Goal: Communication & Community: Answer question/provide support

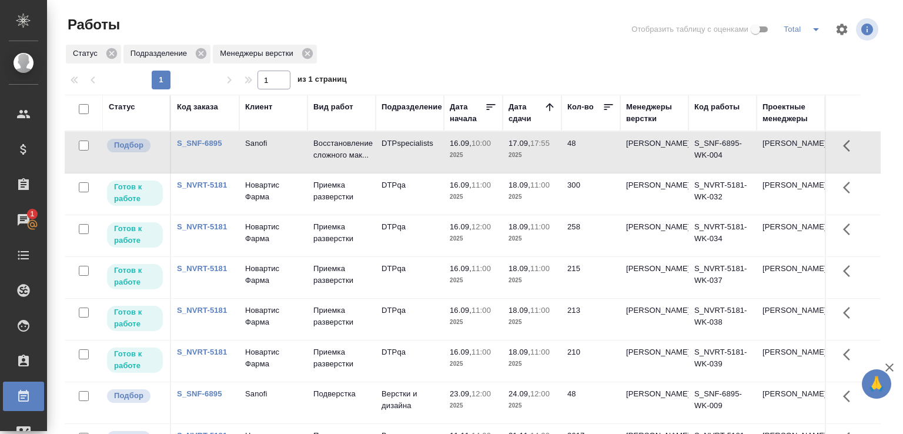
scroll to position [91, 0]
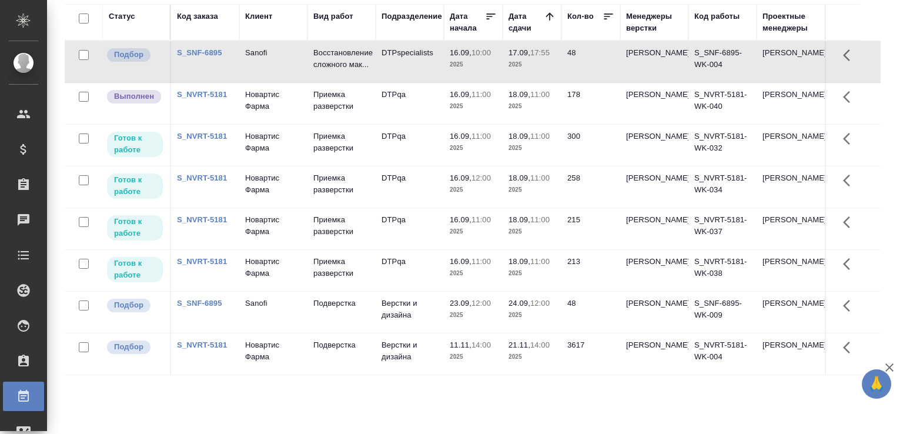
click at [134, 384] on div "Статус Код заказа Клиент Вид работ Подразделение Дата начала Дата сдачи Кол-во …" at bounding box center [473, 215] width 816 height 423
click at [86, 393] on div "Статус Код заказа Клиент Вид работ Подразделение Дата начала Дата сдачи Кол-во …" at bounding box center [473, 215] width 816 height 423
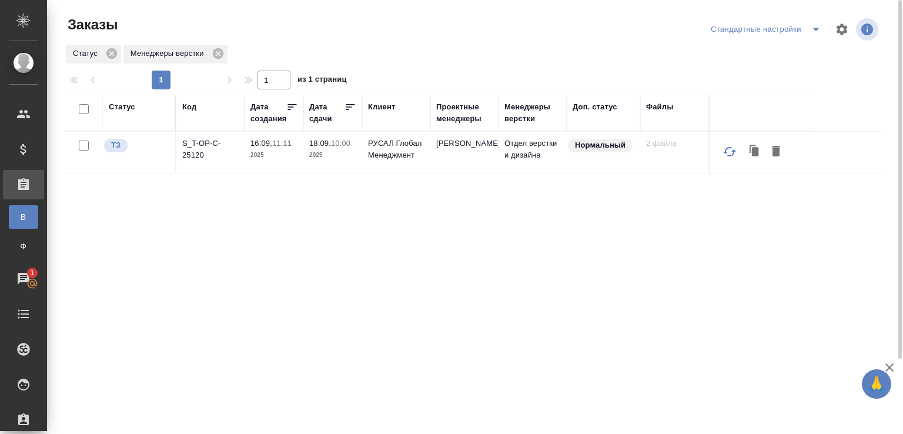
click at [200, 151] on p "S_T-OP-C-25120" at bounding box center [210, 150] width 56 height 24
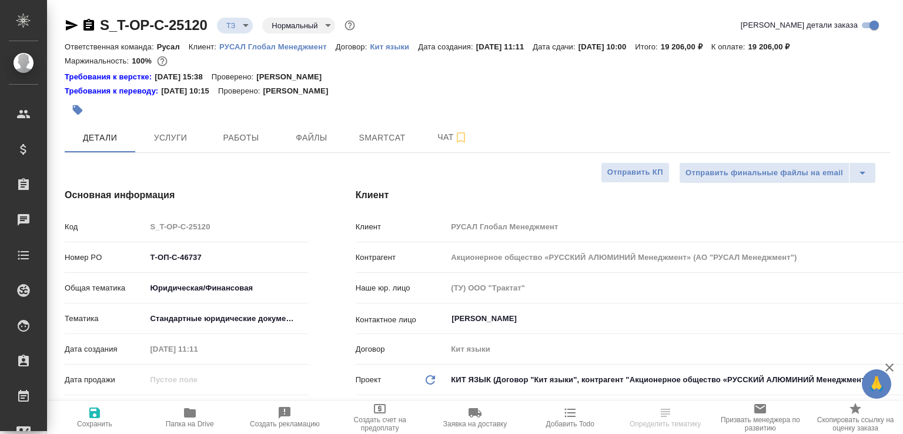
select select "RU"
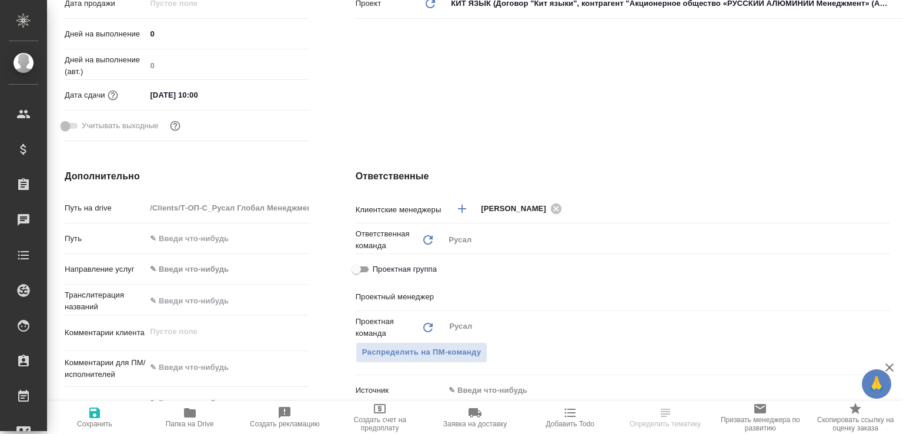
type input "[PERSON_NAME]"
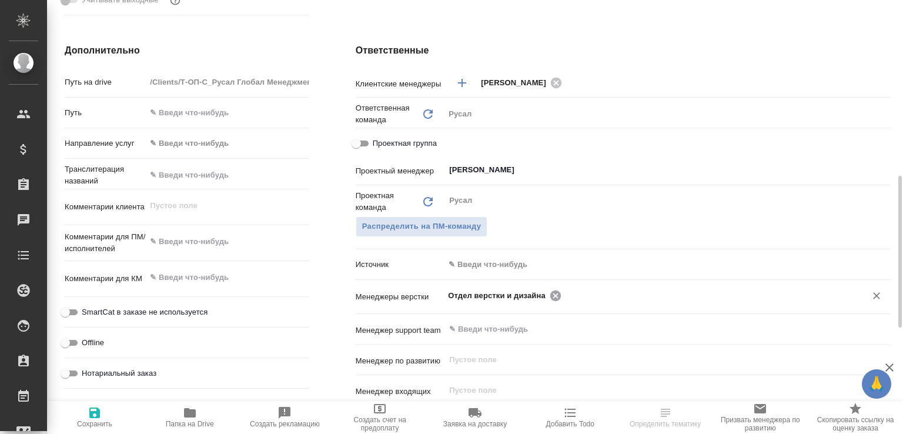
click at [550, 295] on icon at bounding box center [555, 295] width 11 height 11
click at [548, 295] on input "text" at bounding box center [647, 295] width 399 height 14
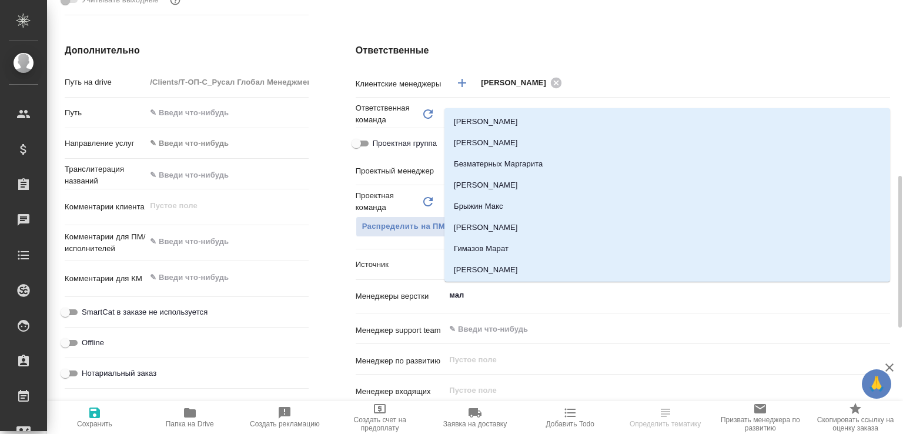
type input "мало"
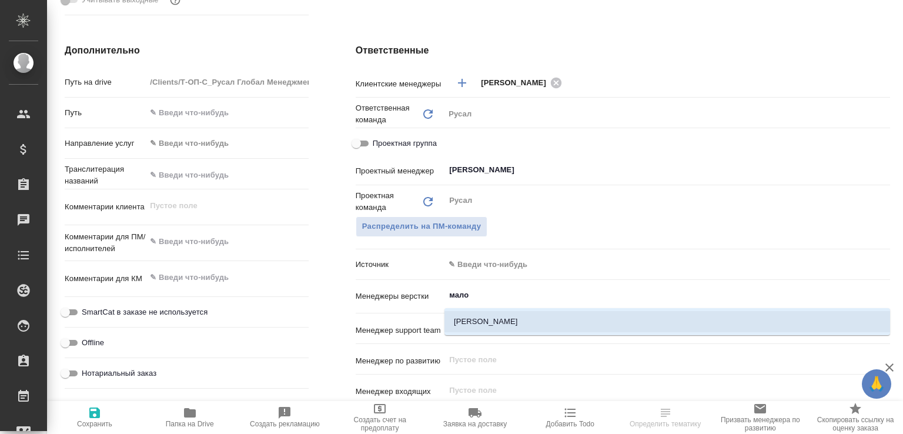
click at [549, 313] on li "[PERSON_NAME]" at bounding box center [667, 321] width 446 height 21
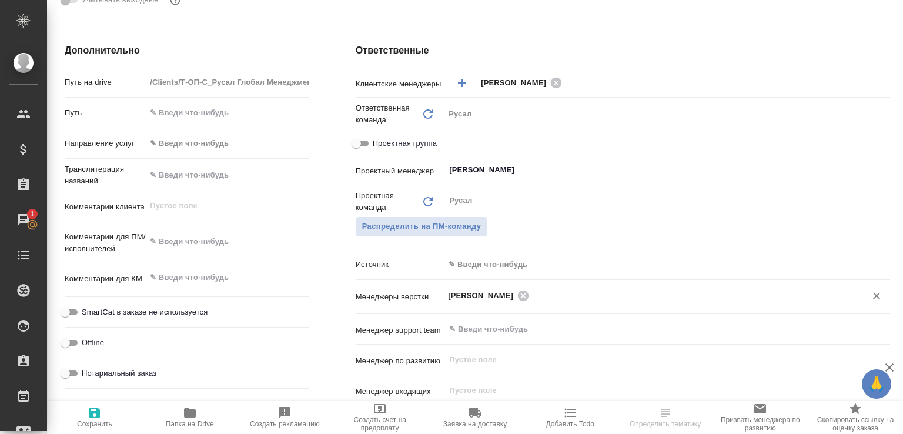
click at [103, 420] on span "Сохранить" at bounding box center [94, 424] width 35 height 8
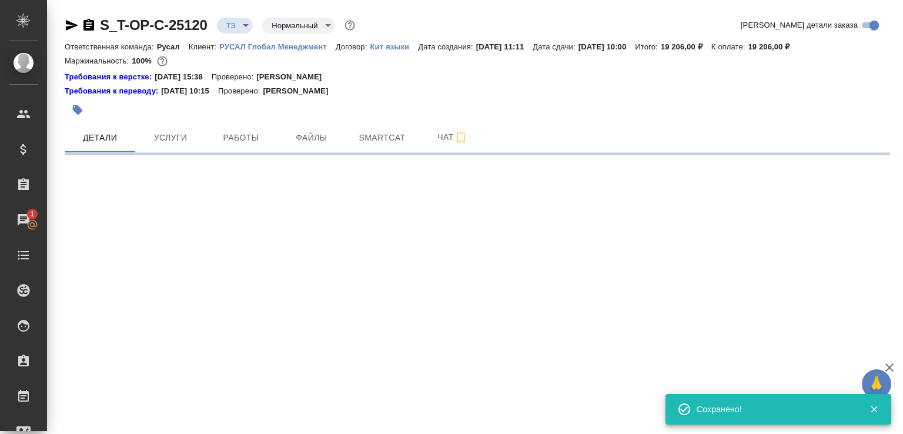
scroll to position [0, 0]
select select "RU"
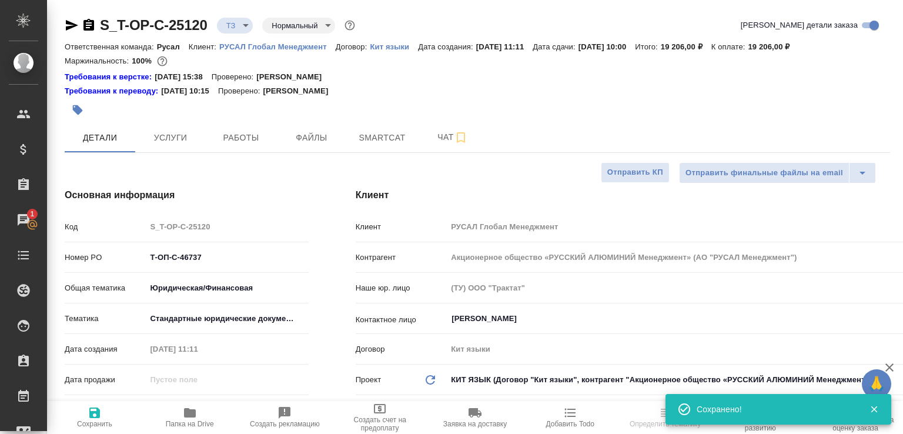
select select "RU"
type textarea "x"
click at [175, 414] on span "Папка на Drive" at bounding box center [189, 417] width 81 height 22
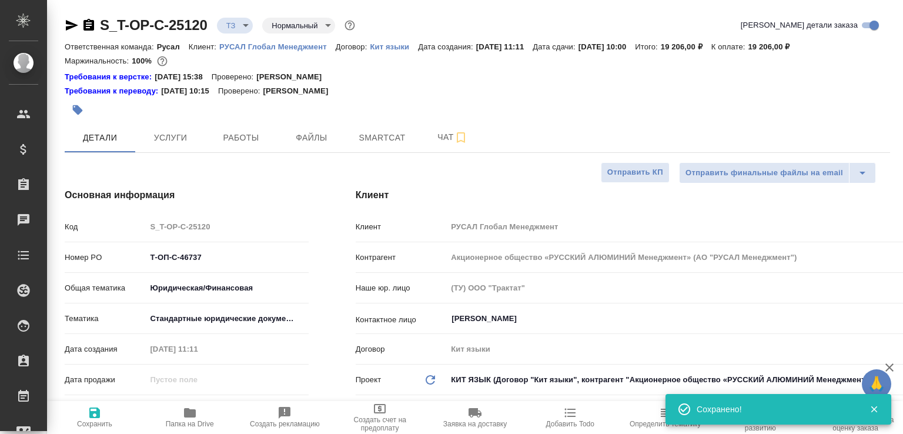
type textarea "x"
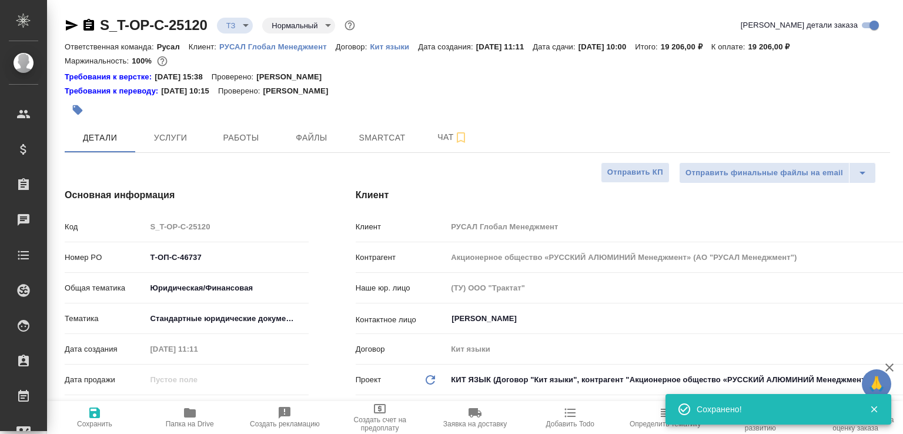
type textarea "x"
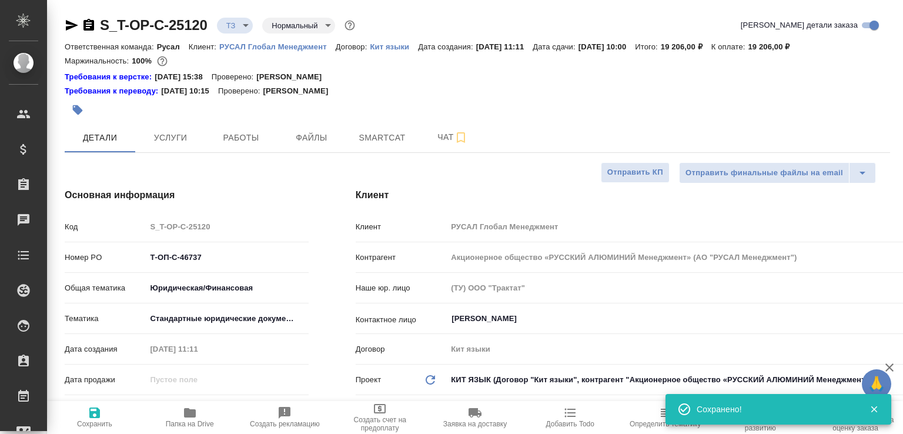
type textarea "x"
click at [89, 22] on icon "button" at bounding box center [89, 25] width 14 height 14
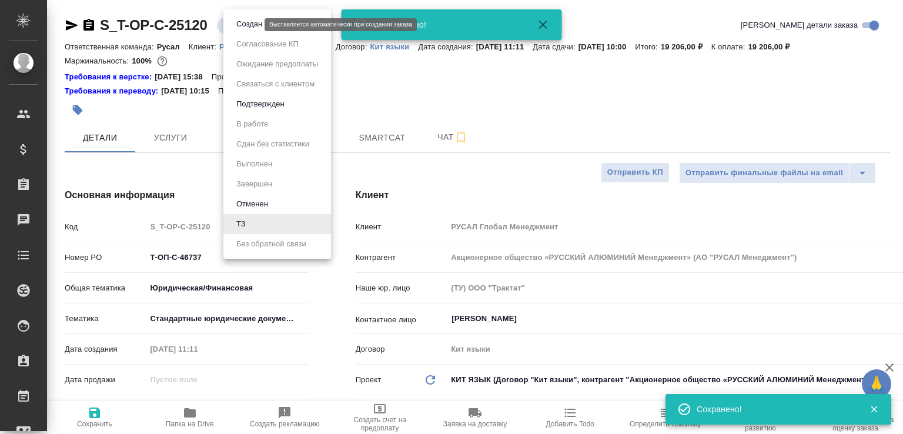
click at [237, 26] on body "🙏 .cls-1 fill:#fff; AWATERA Малофеева Екатерина e.malofeeva Клиенты Спецификаци…" at bounding box center [451, 217] width 903 height 434
click at [237, 26] on button "Создан" at bounding box center [249, 24] width 33 height 13
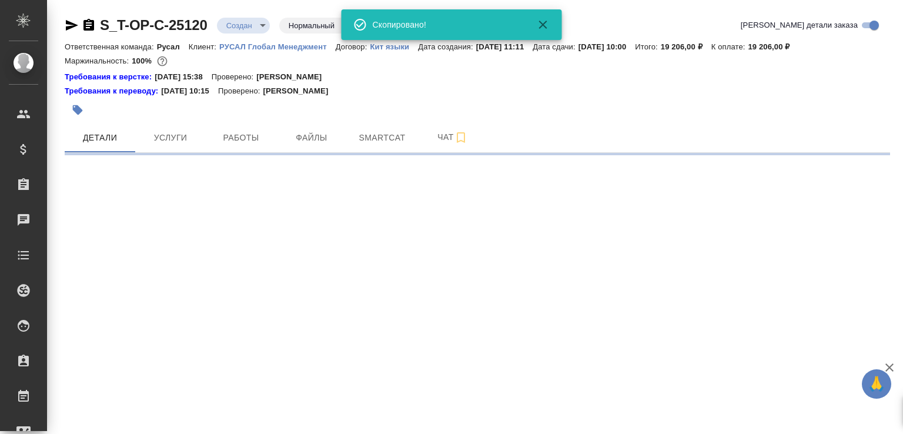
select select "RU"
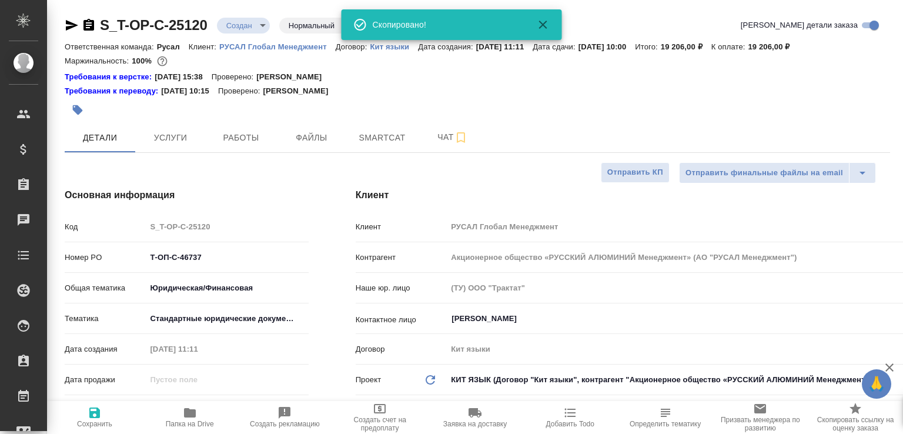
type textarea "x"
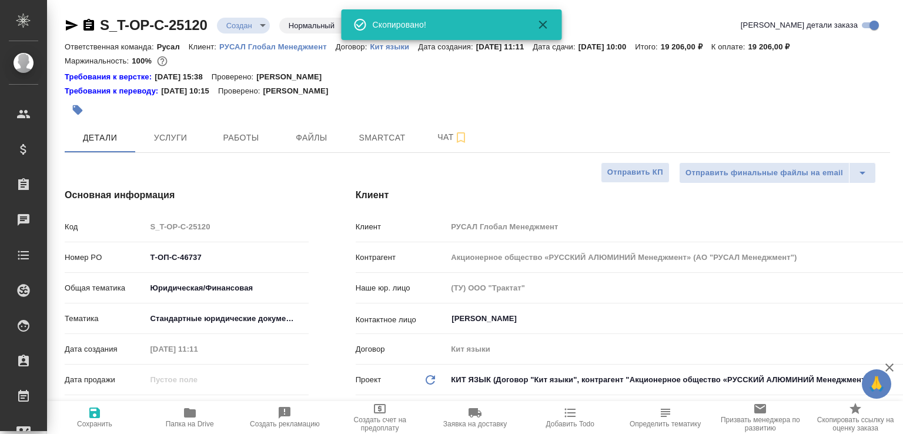
type textarea "x"
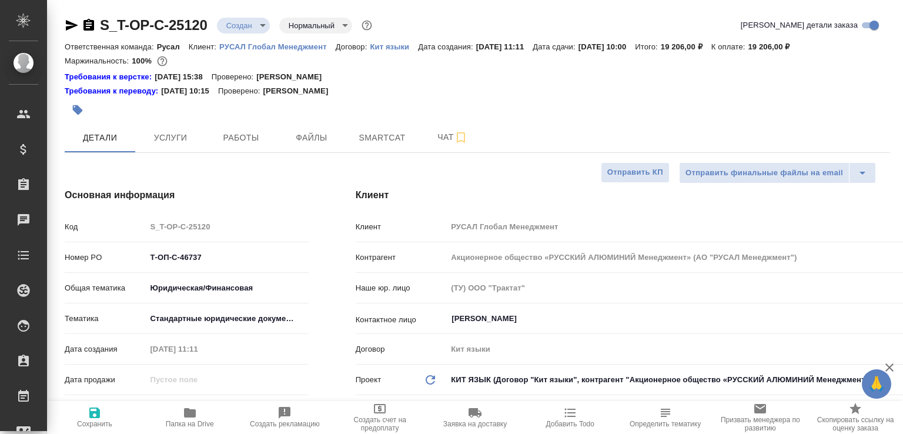
type textarea "x"
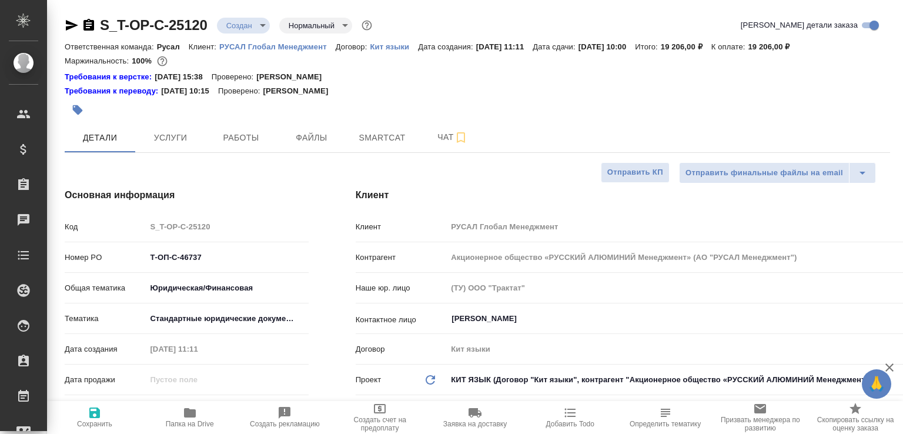
type textarea "x"
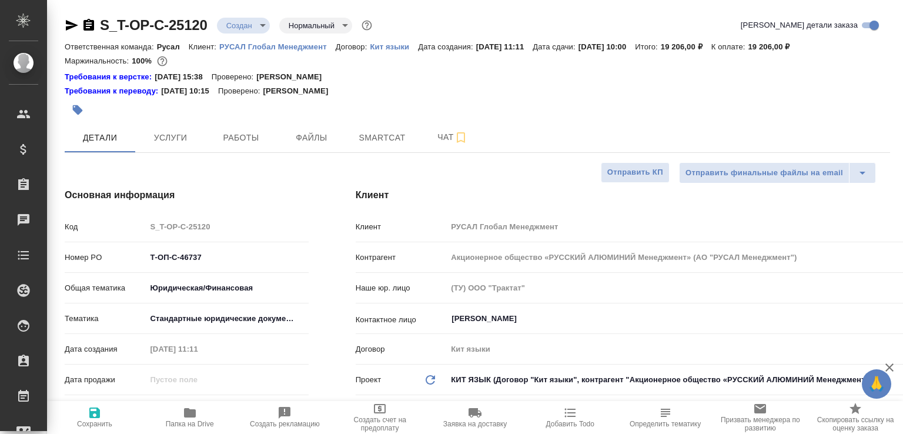
type textarea "x"
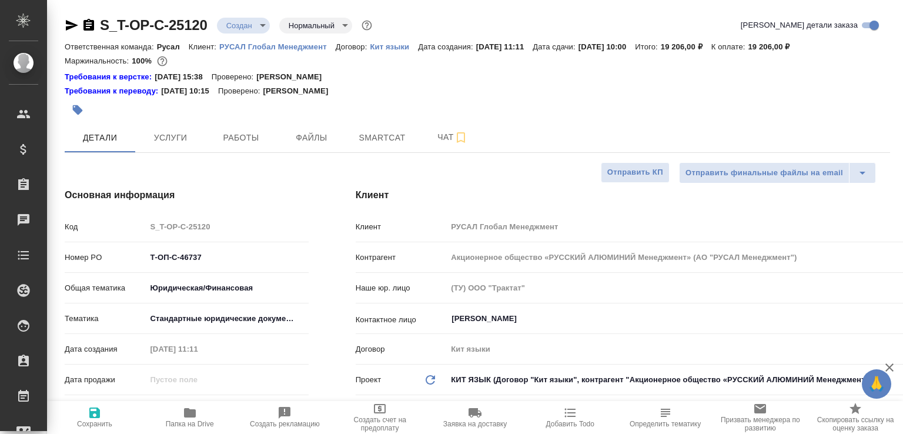
type textarea "x"
click at [429, 137] on span "Чат" at bounding box center [452, 137] width 56 height 15
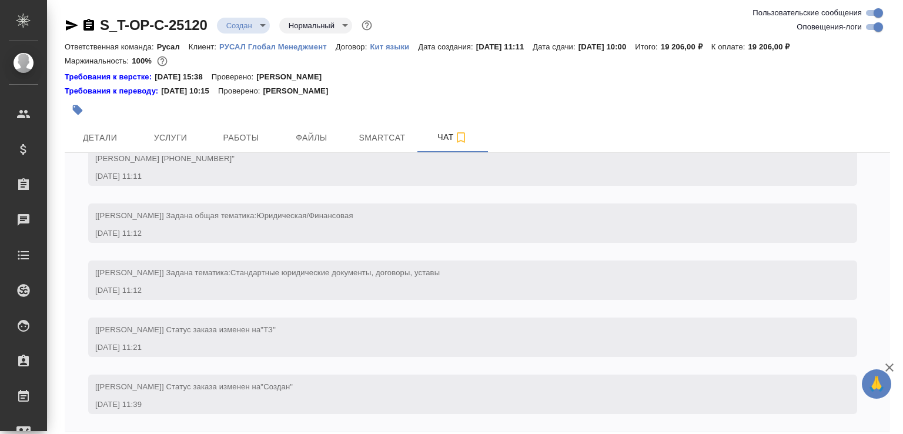
scroll to position [51, 0]
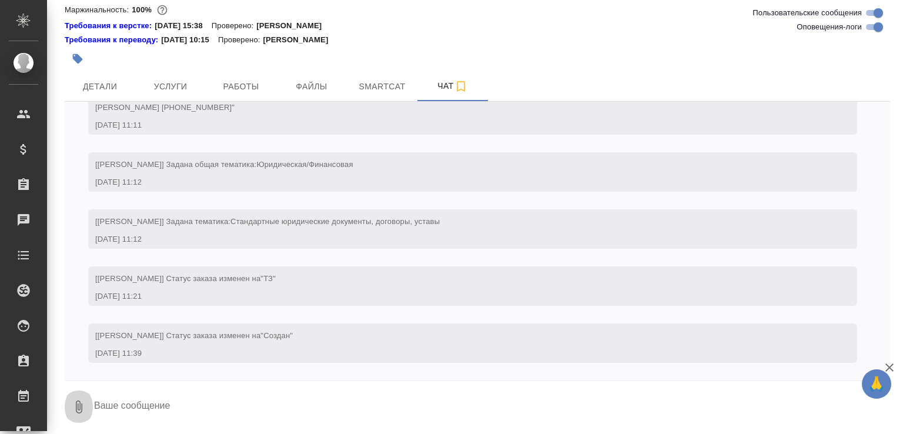
click at [83, 403] on icon "button" at bounding box center [79, 407] width 14 height 14
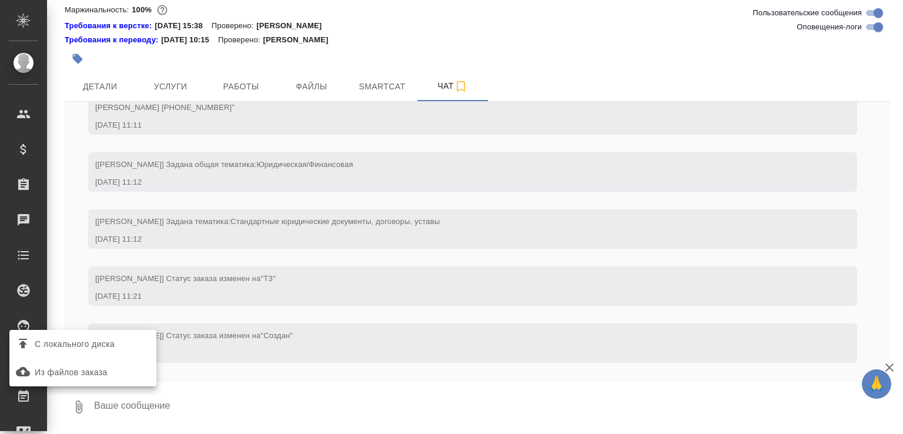
click at [115, 353] on label "С локального диска" at bounding box center [82, 344] width 147 height 22
click at [0, 0] on input "С локального диска" at bounding box center [0, 0] width 0 height 0
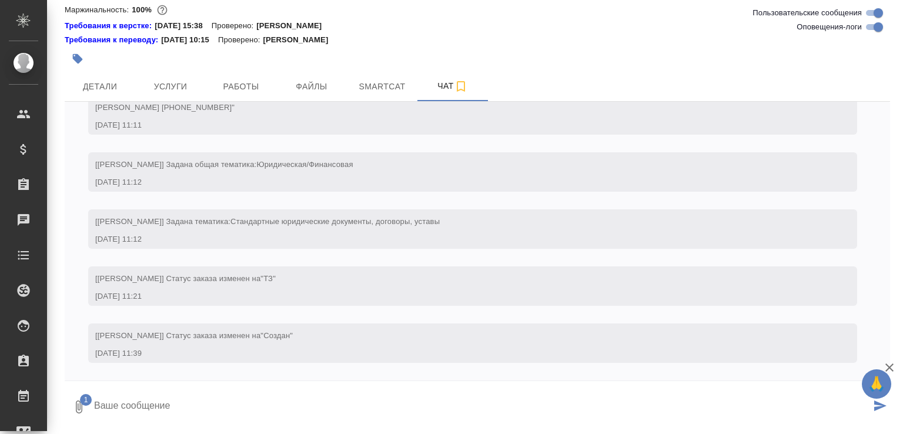
click at [182, 410] on textarea at bounding box center [482, 407] width 778 height 40
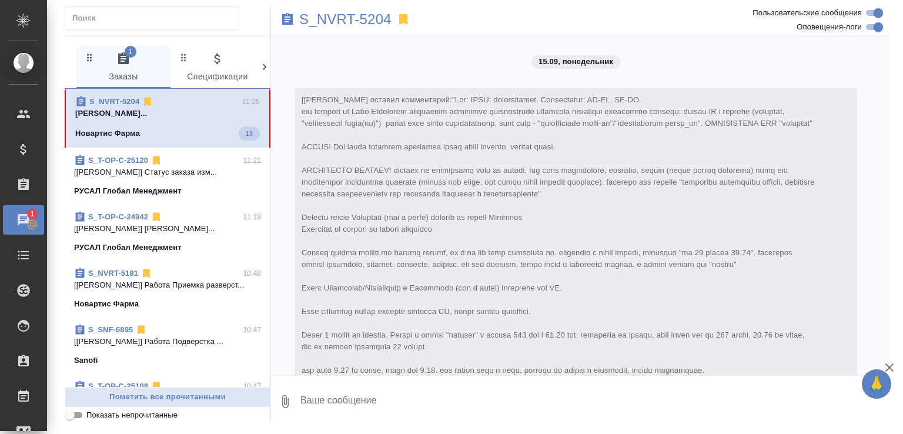
scroll to position [7597, 0]
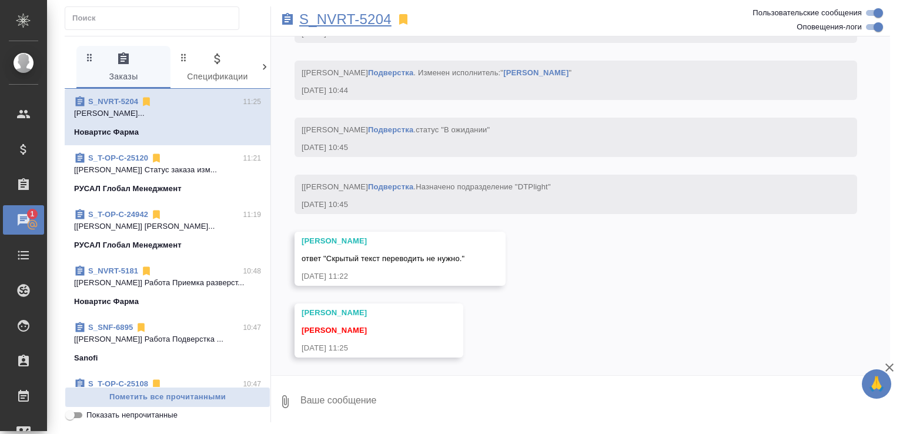
click at [342, 14] on p "S_NVRT-5204" at bounding box center [345, 20] width 92 height 12
click at [450, 407] on textarea at bounding box center [594, 402] width 591 height 40
type textarea "спасибо"
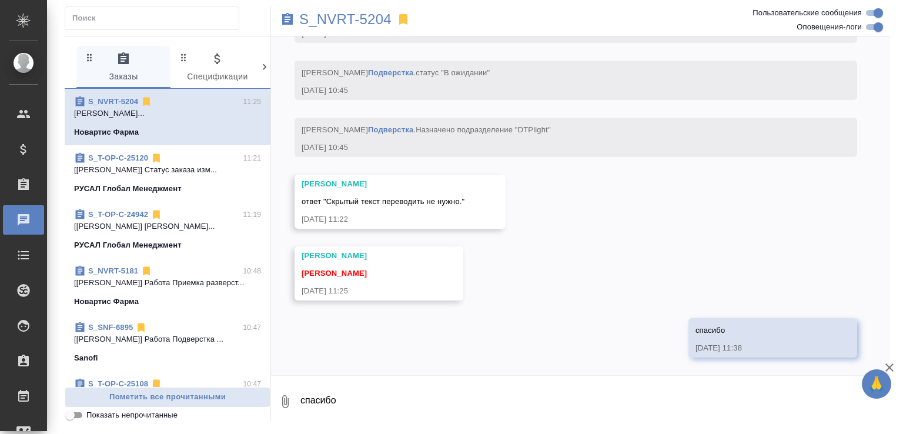
scroll to position [7654, 0]
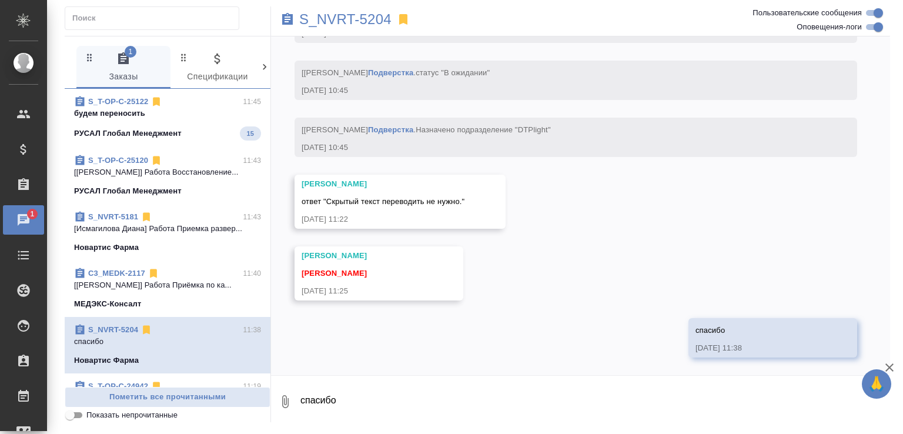
click at [177, 108] on p "будем переносить" at bounding box center [167, 114] width 187 height 12
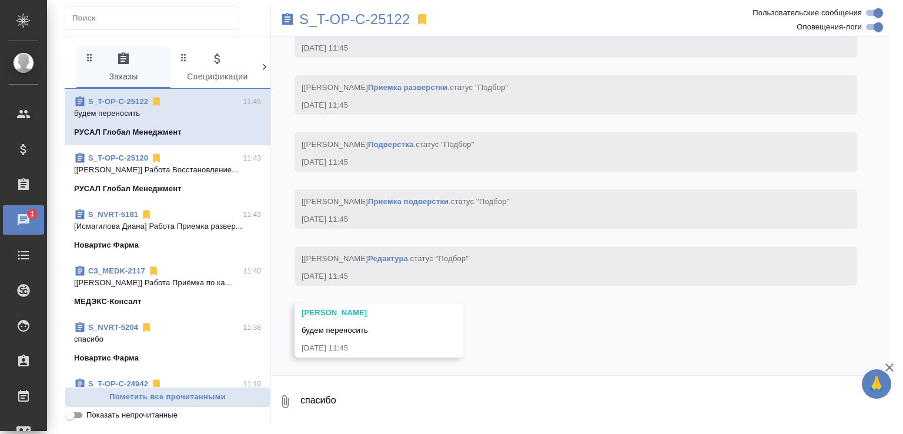
scroll to position [1300, 0]
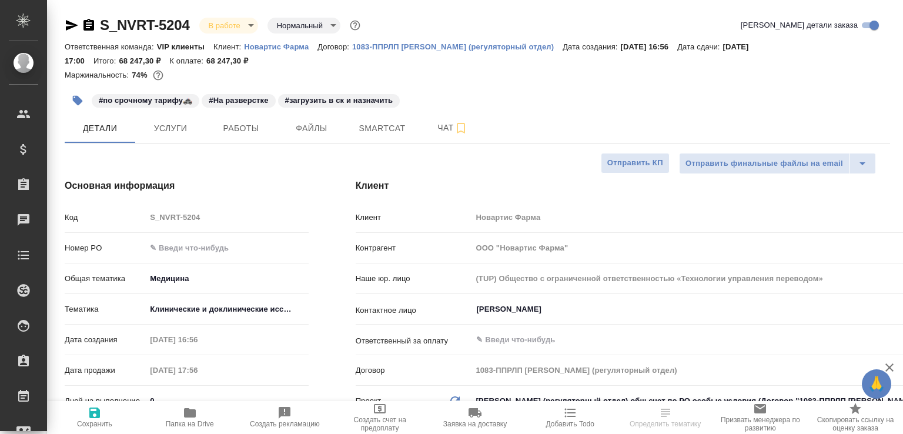
select select "RU"
type textarea "x"
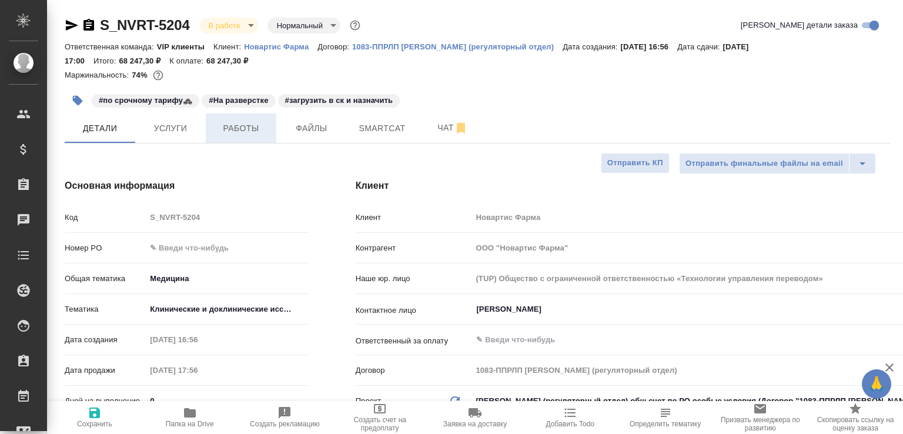
click at [255, 132] on span "Работы" at bounding box center [241, 128] width 56 height 15
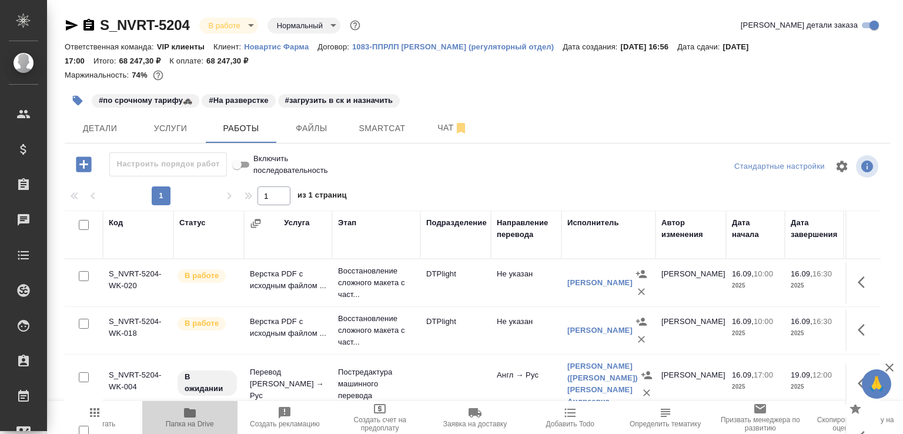
click at [196, 413] on icon "button" at bounding box center [190, 413] width 14 height 14
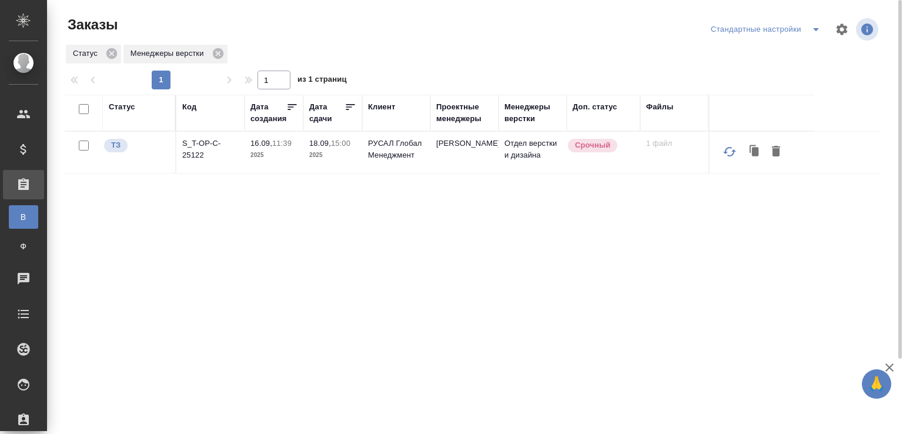
click at [209, 144] on p "S_T-OP-C-25122" at bounding box center [210, 150] width 56 height 24
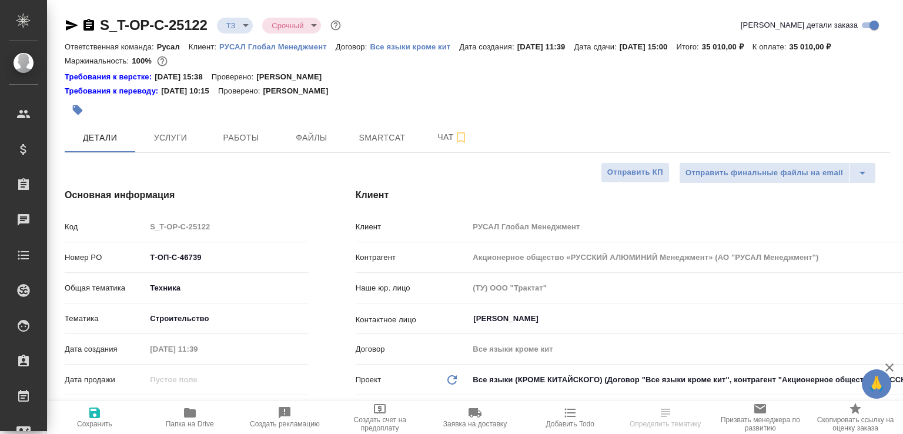
select select "RU"
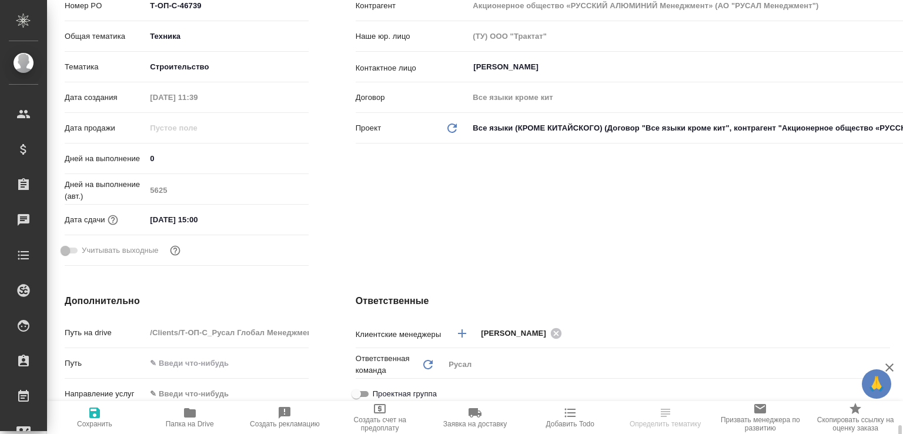
scroll to position [503, 0]
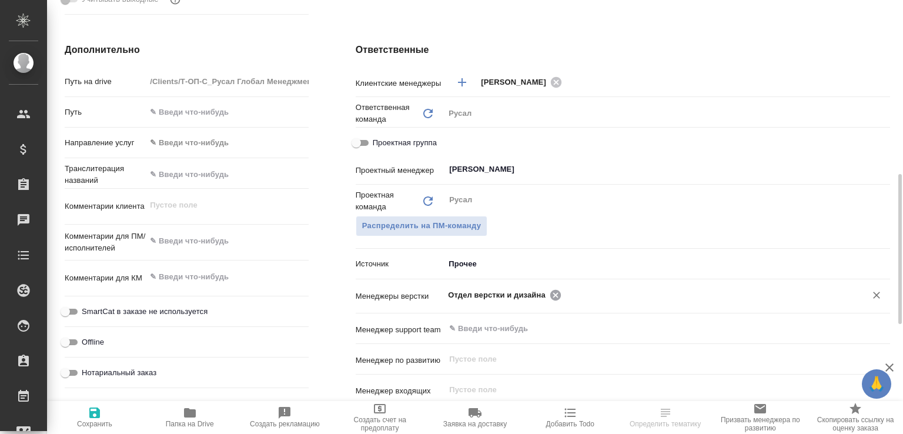
click at [550, 302] on icon at bounding box center [555, 295] width 13 height 13
click at [565, 302] on input "text" at bounding box center [706, 294] width 282 height 14
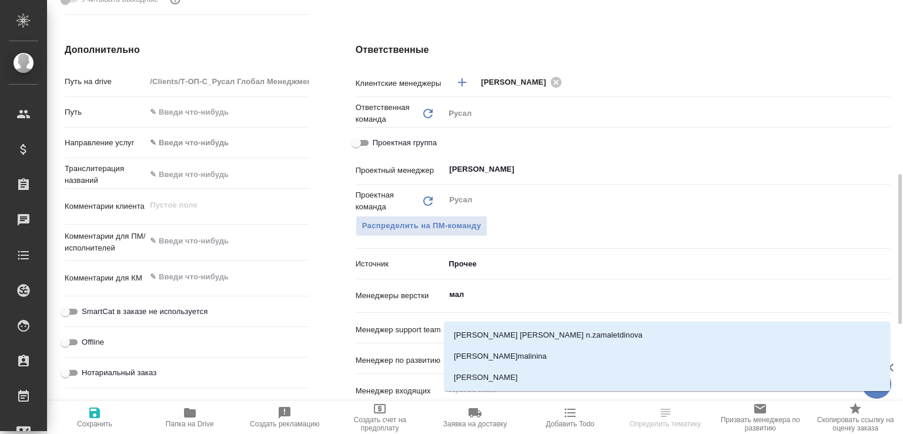
type input "мало"
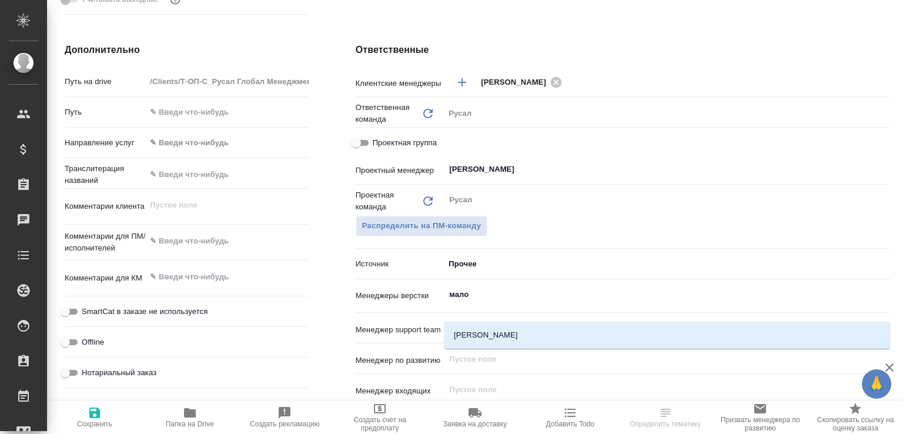
click at [541, 337] on li "Малофеева Екатерина" at bounding box center [667, 335] width 446 height 21
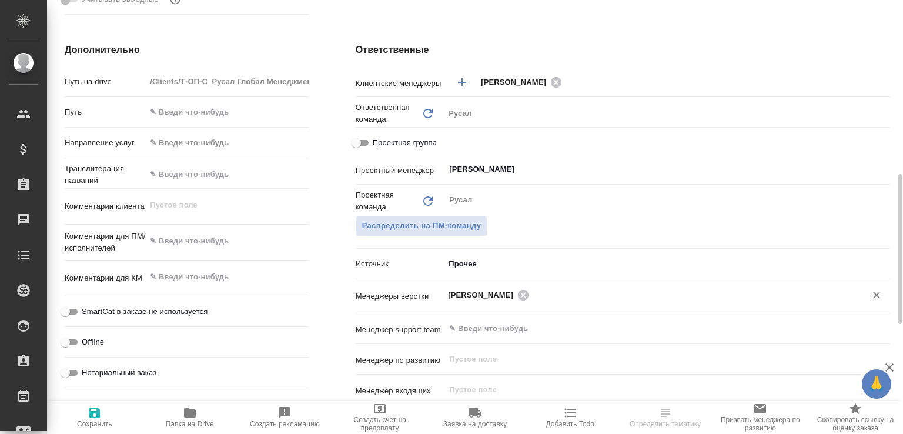
click at [101, 417] on icon "button" at bounding box center [95, 413] width 14 height 14
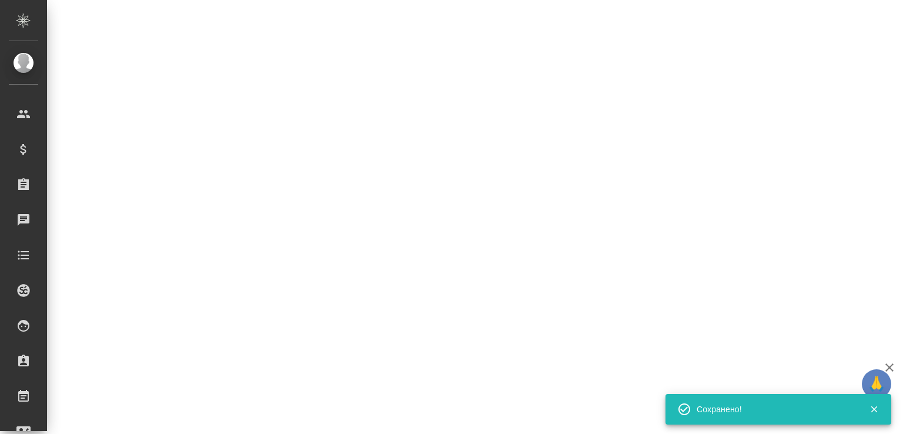
select select "RU"
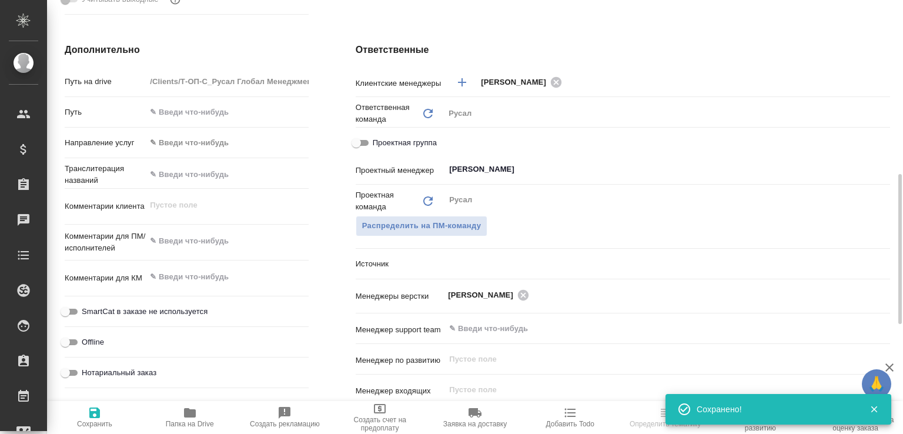
type textarea "x"
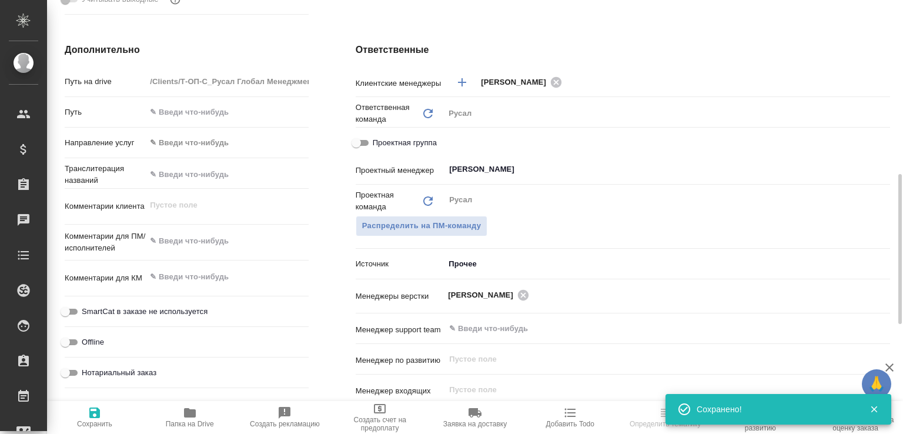
type textarea "x"
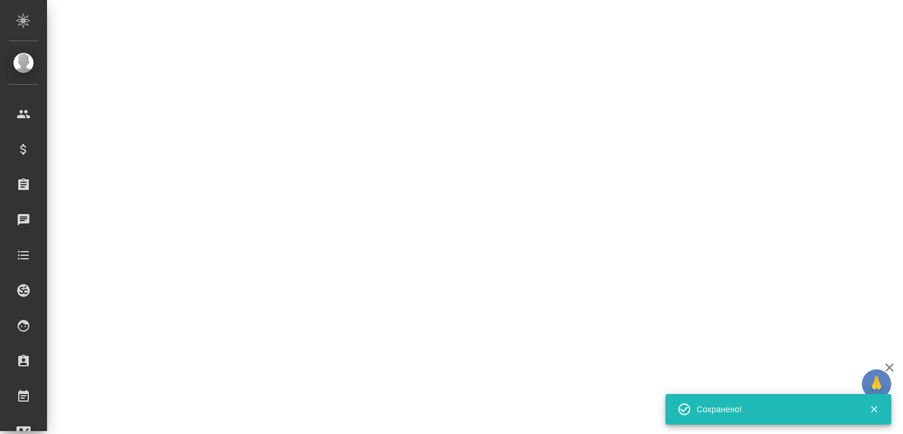
select select "RU"
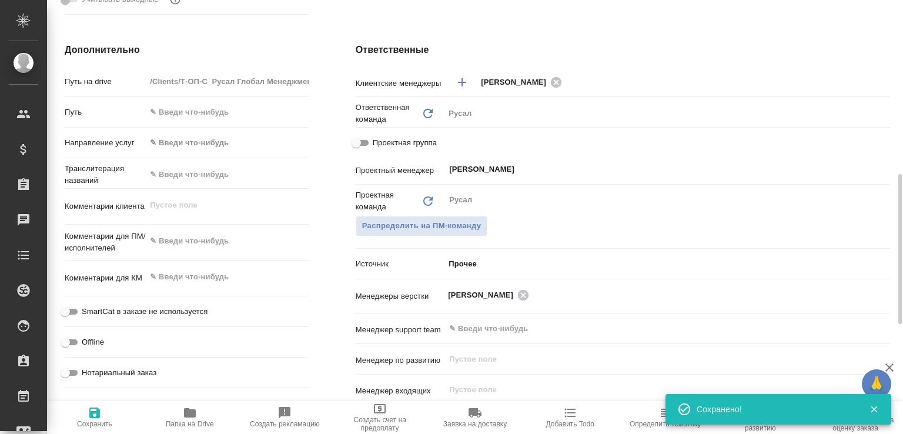
type textarea "x"
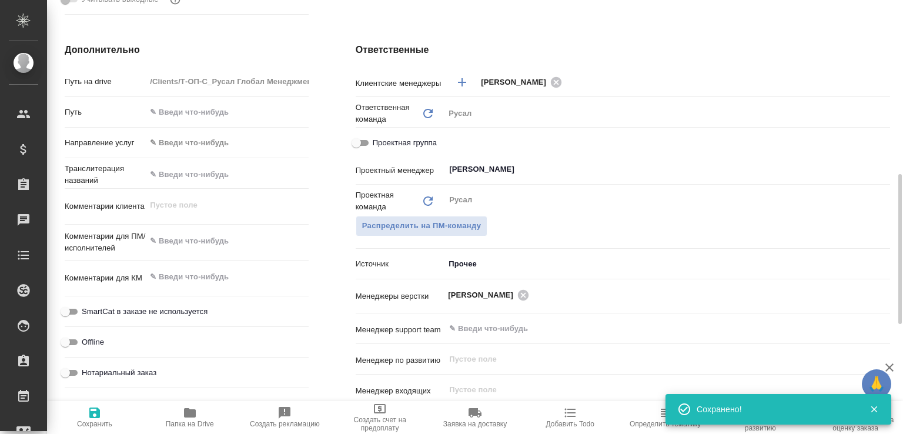
type textarea "x"
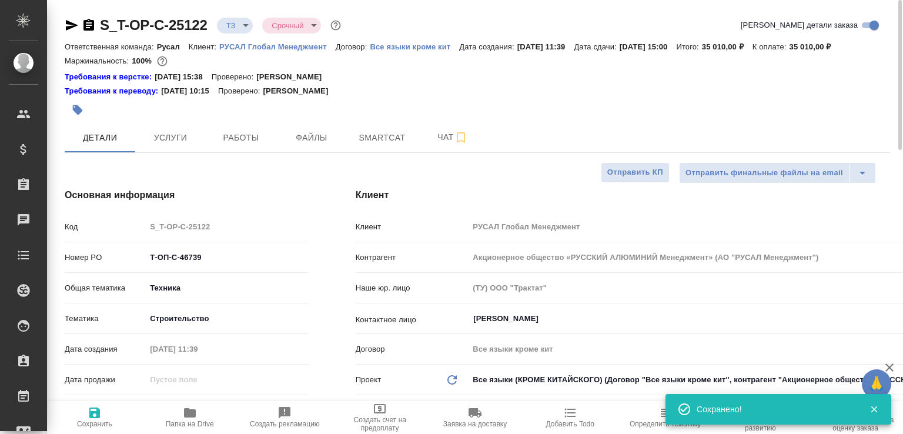
click at [92, 26] on icon "button" at bounding box center [88, 25] width 11 height 12
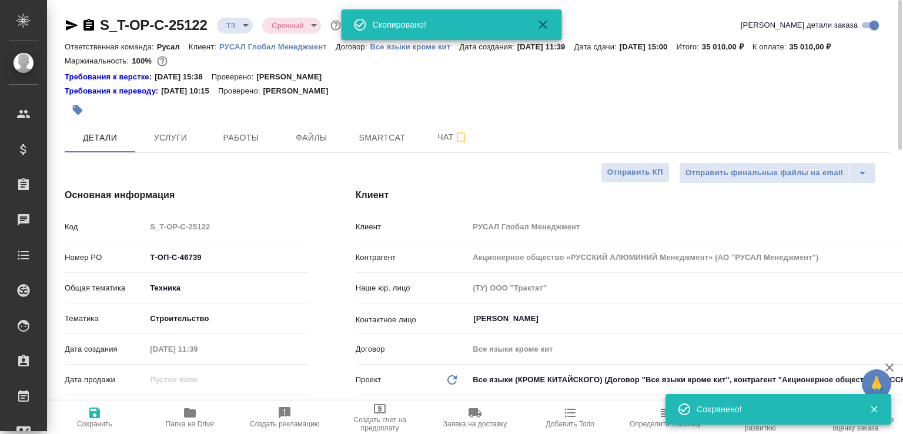
type textarea "x"
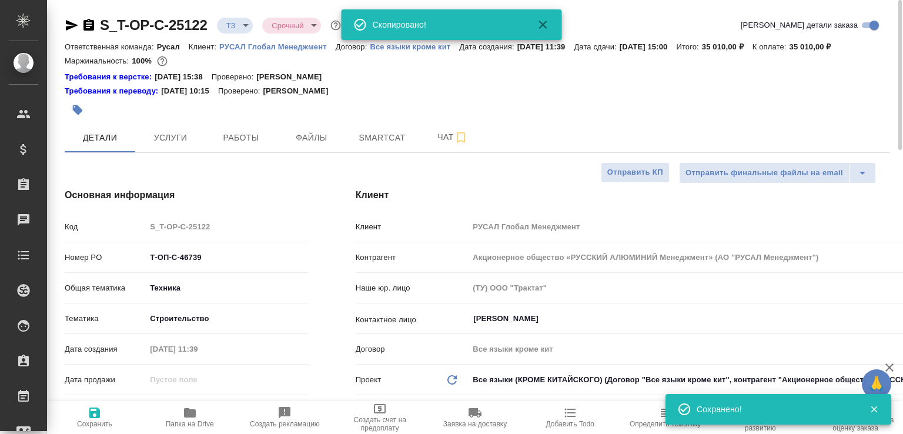
type textarea "x"
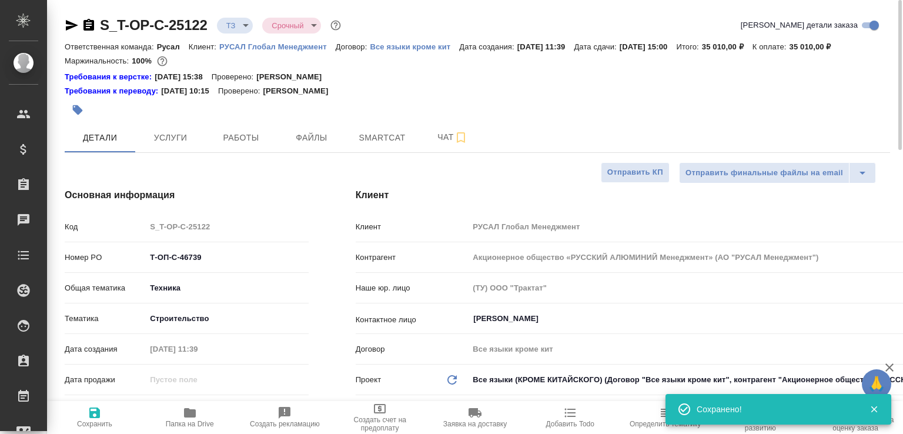
type textarea "x"
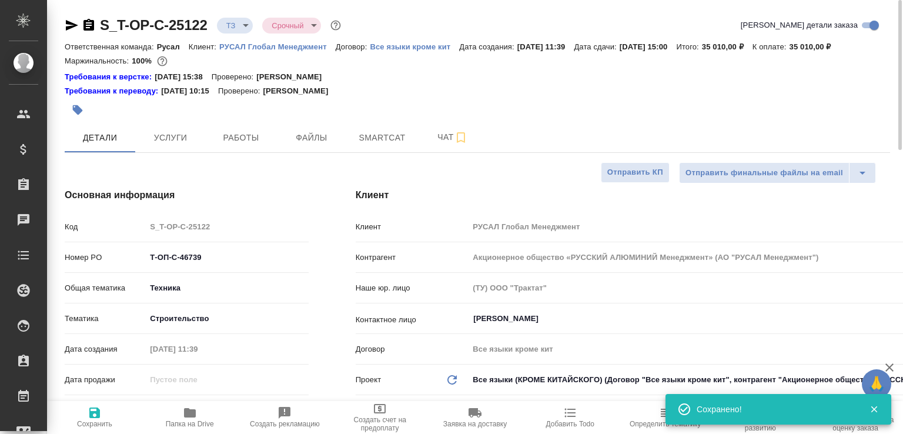
type textarea "x"
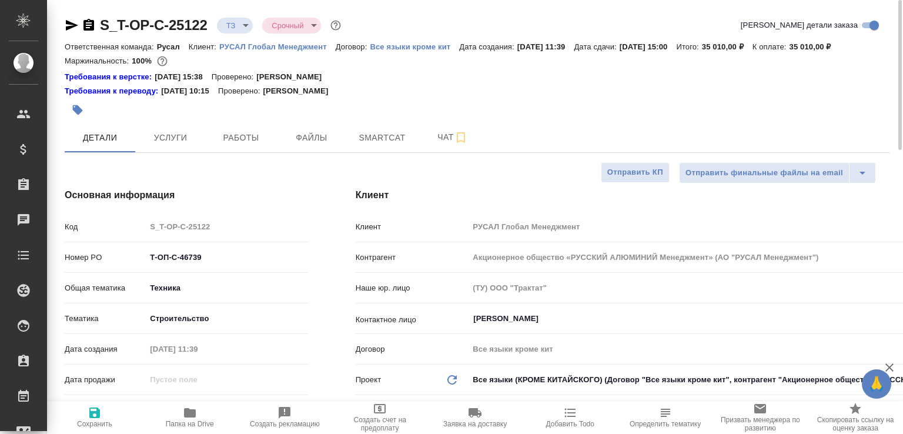
click at [253, 28] on body "🙏 .cls-1 fill:#fff; AWATERA Малофеева Екатерина e.malofeeva Клиенты Спецификаци…" at bounding box center [451, 217] width 903 height 434
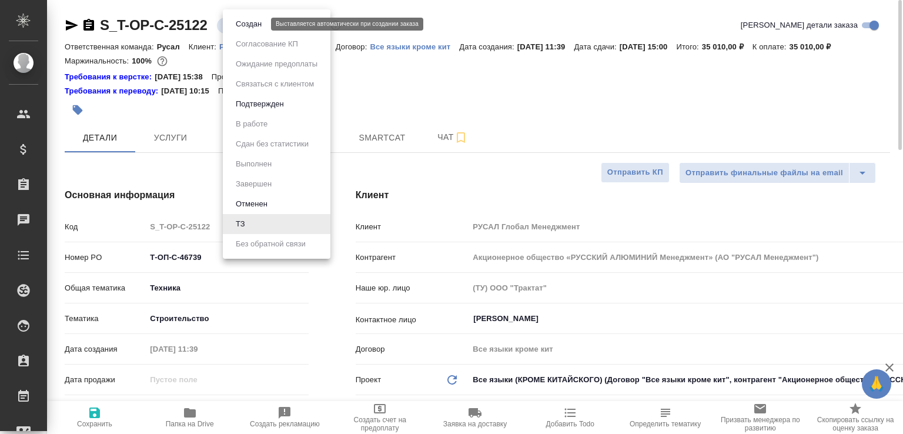
click at [254, 28] on button "Создан" at bounding box center [248, 24] width 33 height 13
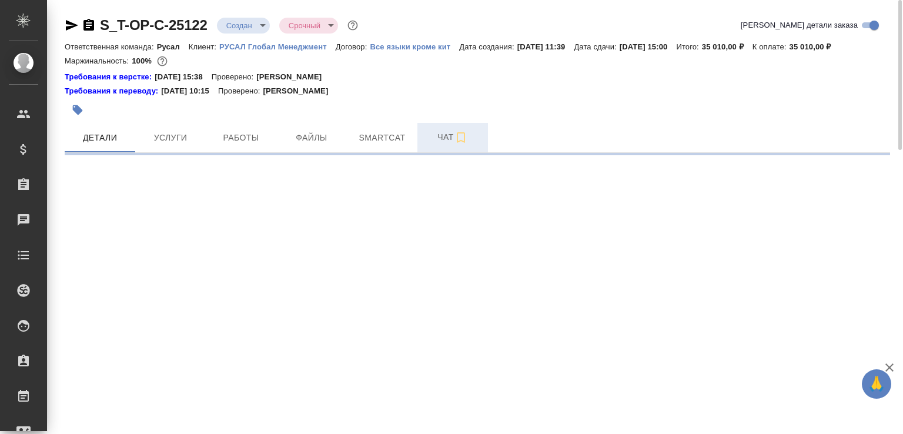
select select "RU"
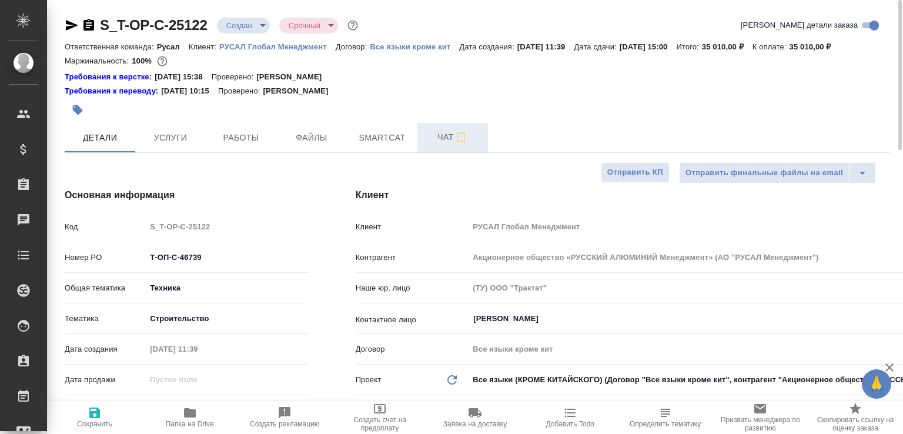
click at [435, 145] on span "Чат" at bounding box center [452, 137] width 56 height 15
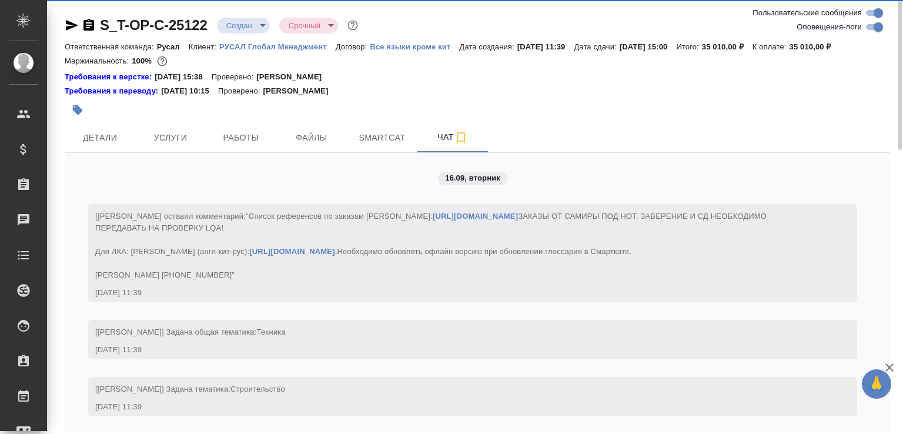
scroll to position [140, 0]
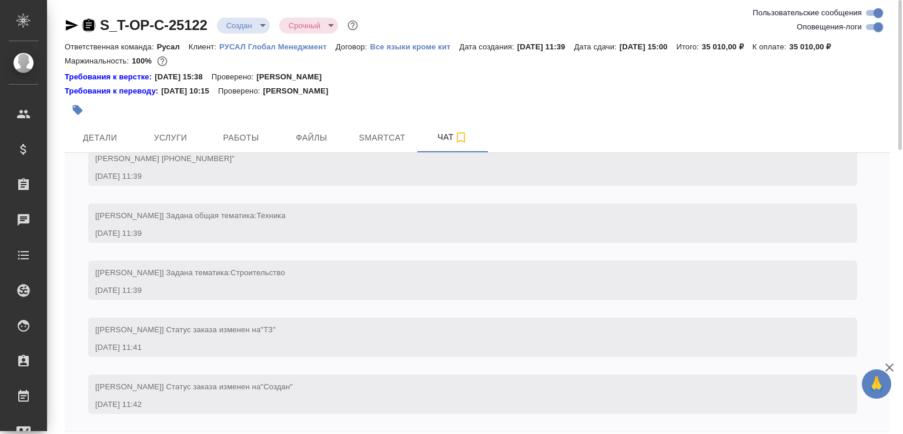
click at [85, 28] on icon "button" at bounding box center [88, 25] width 11 height 12
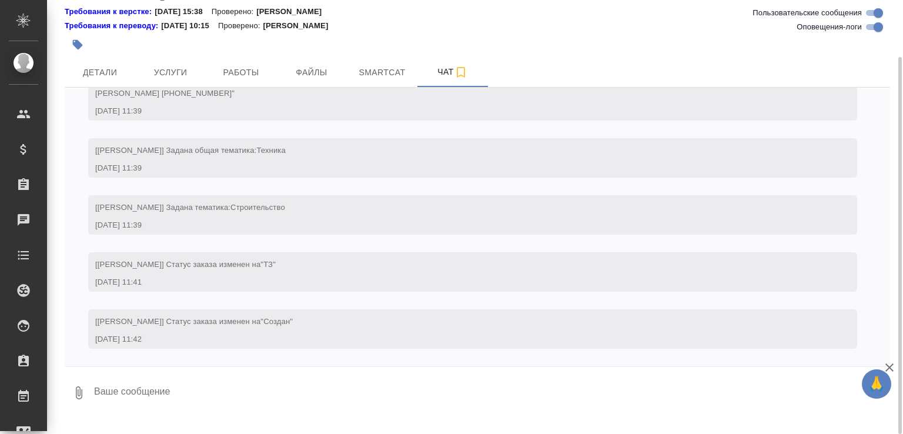
click at [59, 402] on div "S_T-OP-C-25122 Создан new Срочный urgent Ответственная команда: Русал Клиент: Р…" at bounding box center [477, 177] width 838 height 485
click at [76, 399] on icon "button" at bounding box center [79, 392] width 6 height 13
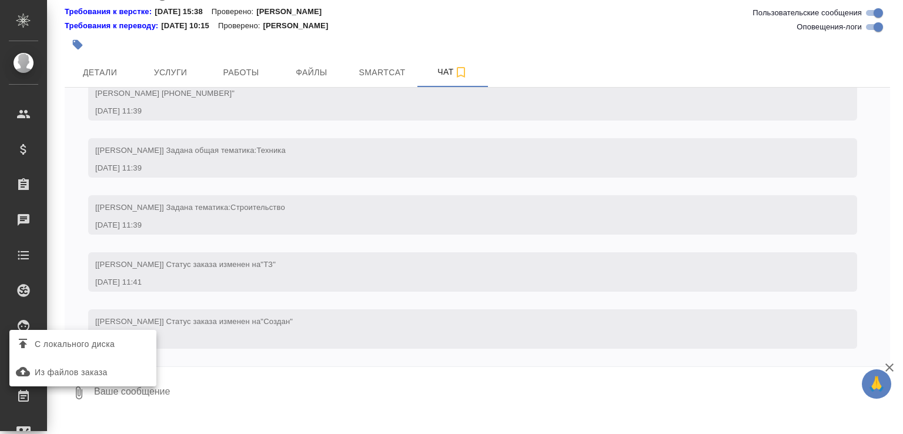
click at [105, 342] on span "С локального диска" at bounding box center [75, 344] width 80 height 15
click at [0, 0] on input "С локального диска" at bounding box center [0, 0] width 0 height 0
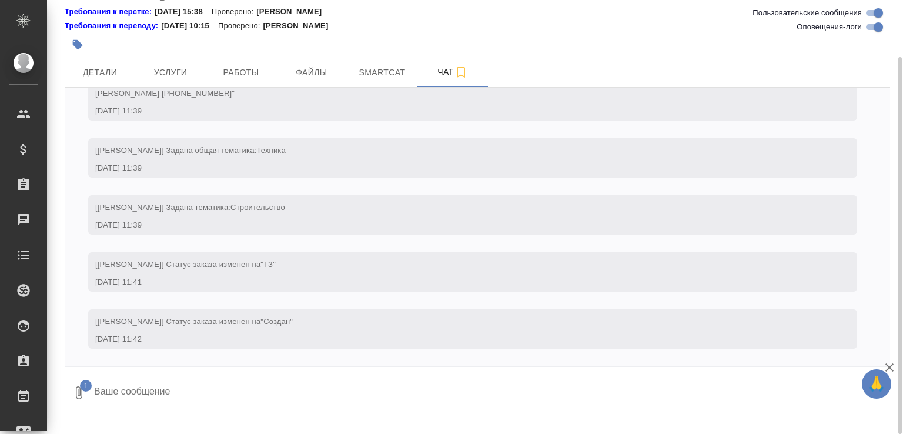
click at [180, 412] on textarea at bounding box center [482, 393] width 778 height 40
type textarea "срок не маловат ли?"
